Goal: Task Accomplishment & Management: Use online tool/utility

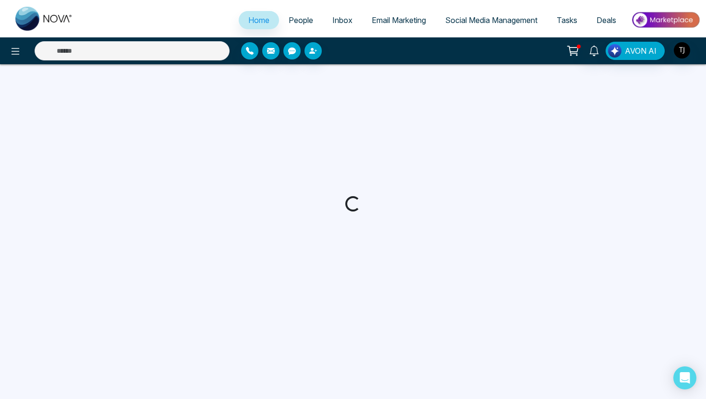
select select "*"
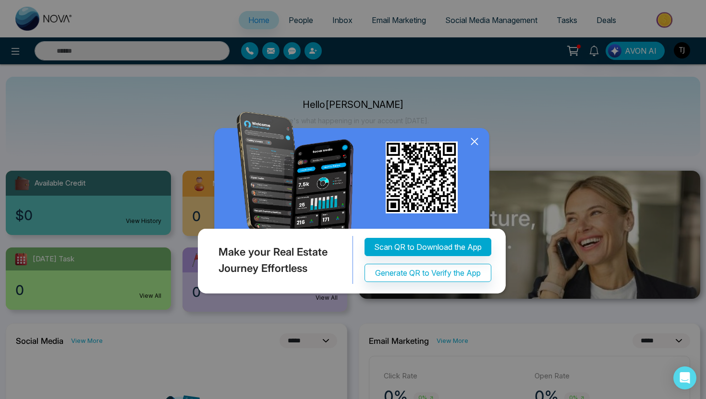
click at [405, 20] on div "Make your Real Estate Journey Effortless Scan QR to Download the App Generate Q…" at bounding box center [353, 199] width 706 height 399
click at [471, 147] on icon at bounding box center [474, 141] width 14 height 14
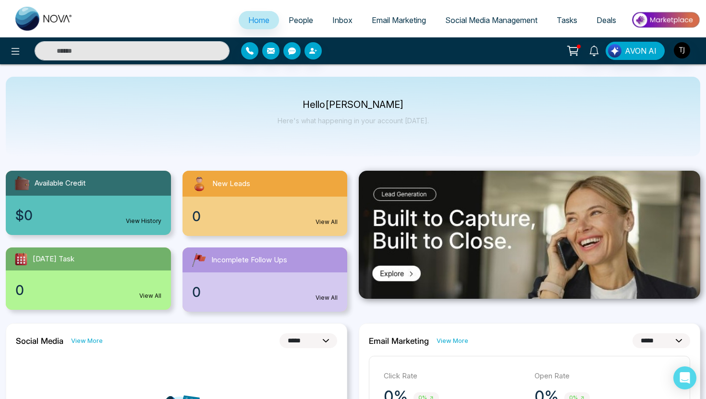
click at [390, 18] on span "Email Marketing" at bounding box center [399, 20] width 54 height 10
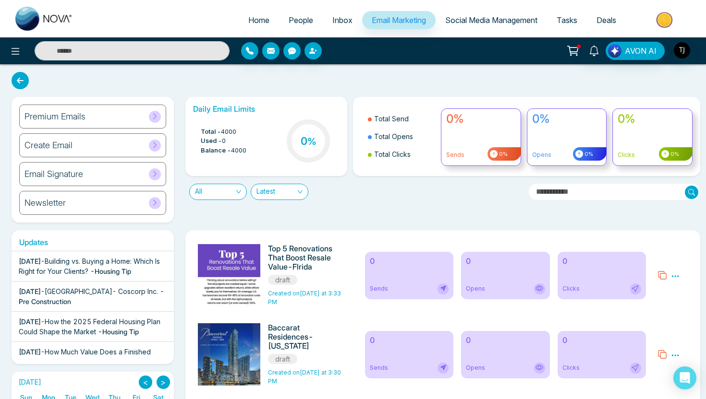
click at [77, 125] on div "Premium Emails" at bounding box center [92, 117] width 147 height 24
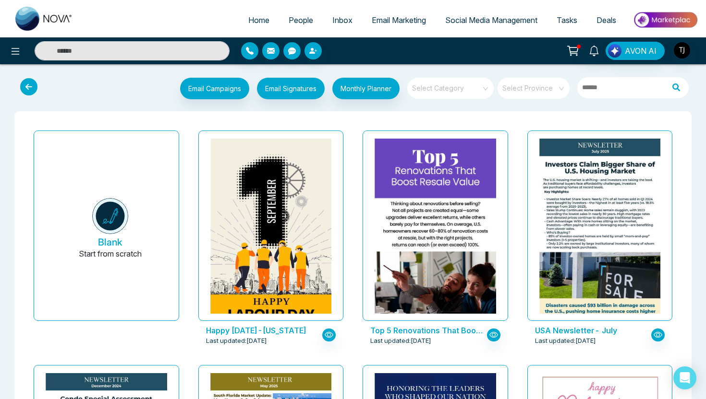
click at [452, 75] on div "Email Campaigns Start from scratch? View my campaigns Email Signatures Monthly …" at bounding box center [353, 90] width 690 height 32
click at [450, 86] on input "search" at bounding box center [446, 85] width 69 height 14
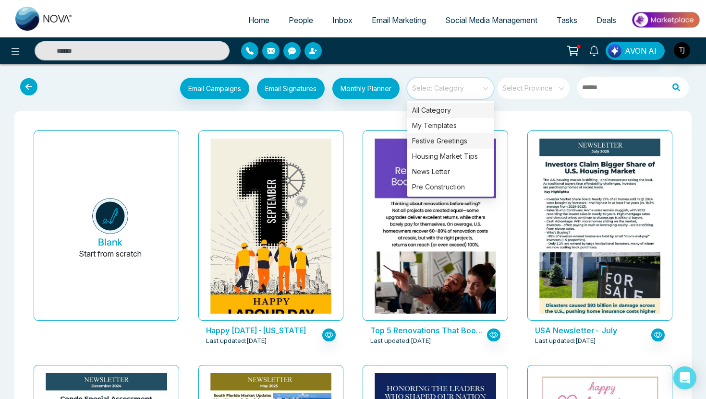
click at [440, 134] on div "Festive Greetings" at bounding box center [450, 140] width 86 height 15
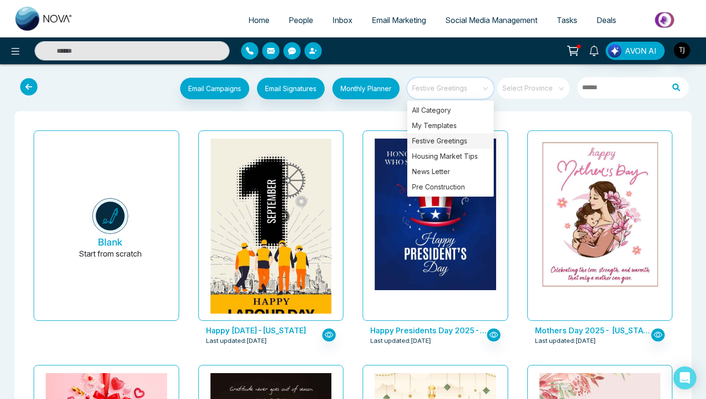
click at [347, 131] on div "Happy Labour Day 2025-Florida Last updated: Aug 27, 2025" at bounding box center [271, 244] width 165 height 235
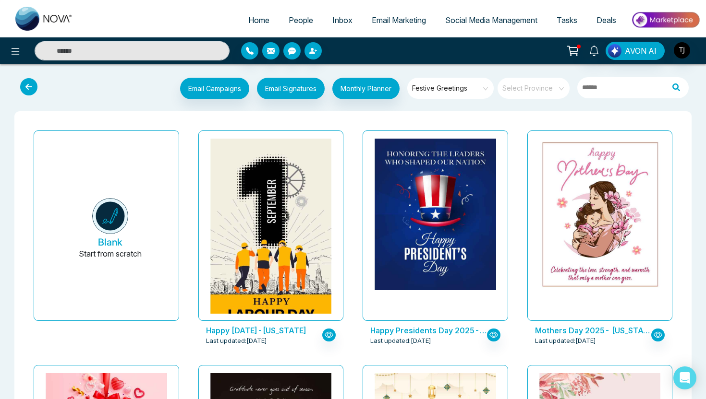
click at [452, 88] on span "Festive Greetings" at bounding box center [451, 88] width 78 height 14
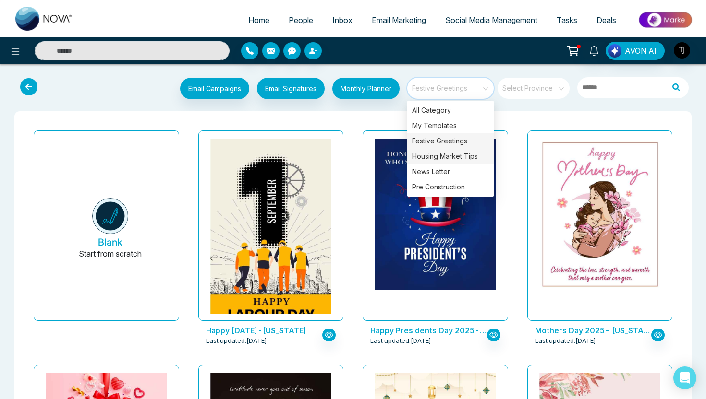
click at [449, 156] on div "Housing Market Tips" at bounding box center [450, 156] width 86 height 15
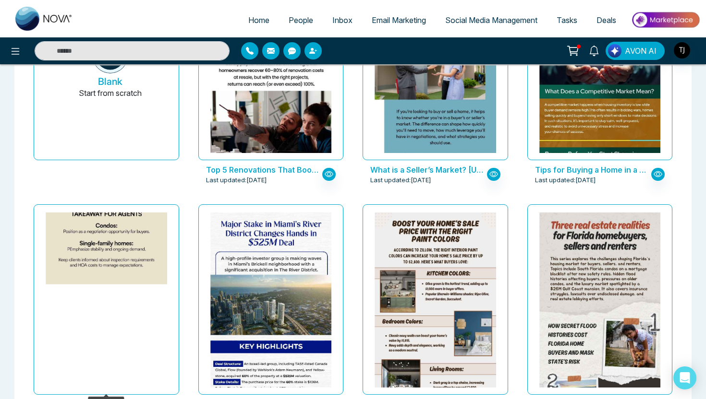
scroll to position [160, 0]
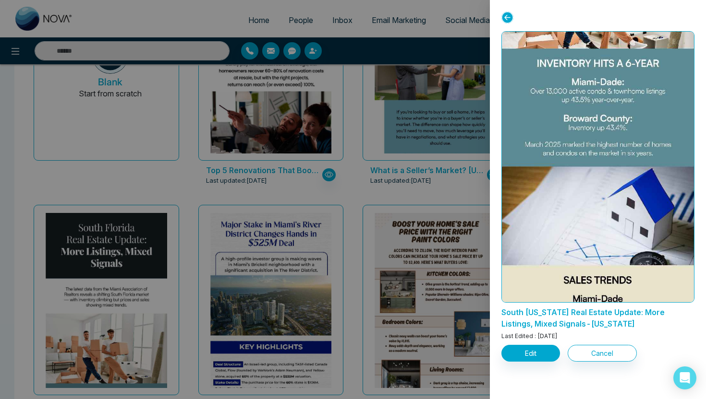
scroll to position [272, 0]
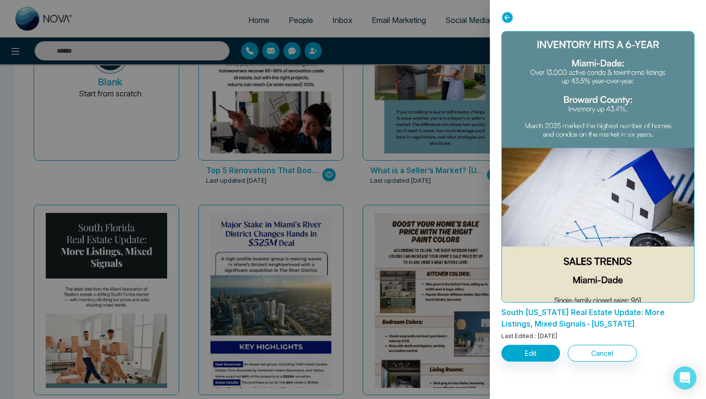
click at [332, 187] on div at bounding box center [353, 199] width 706 height 399
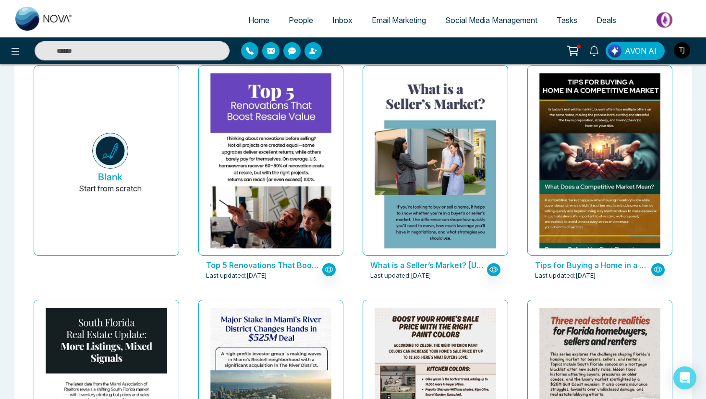
scroll to position [48, 0]
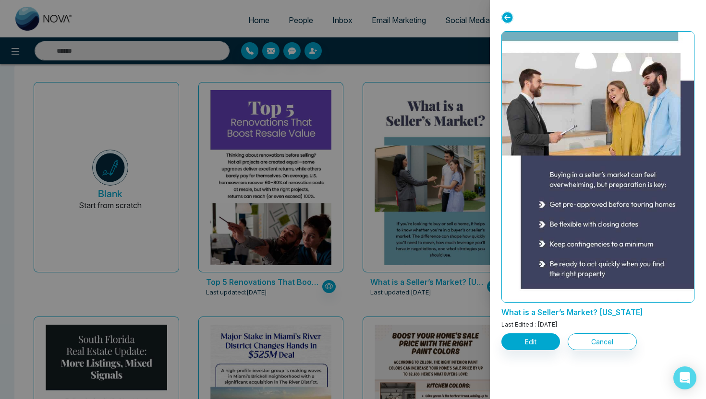
scroll to position [1236, 0]
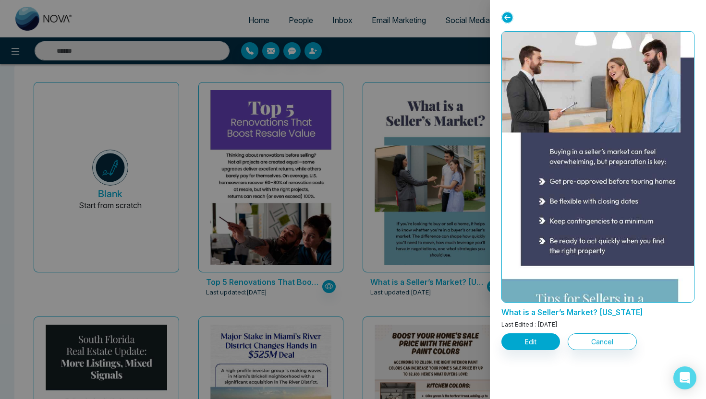
click at [342, 84] on div at bounding box center [353, 199] width 706 height 399
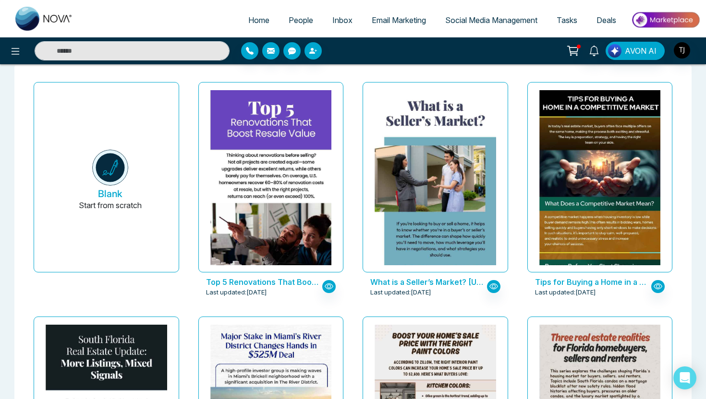
scroll to position [0, 0]
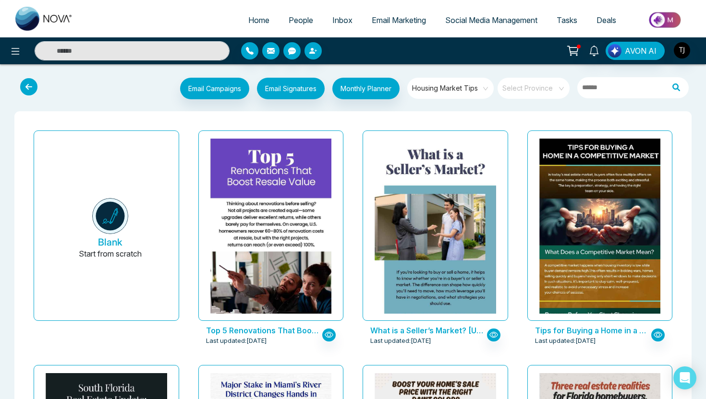
click at [455, 88] on span "Housing Market Tips" at bounding box center [451, 88] width 78 height 14
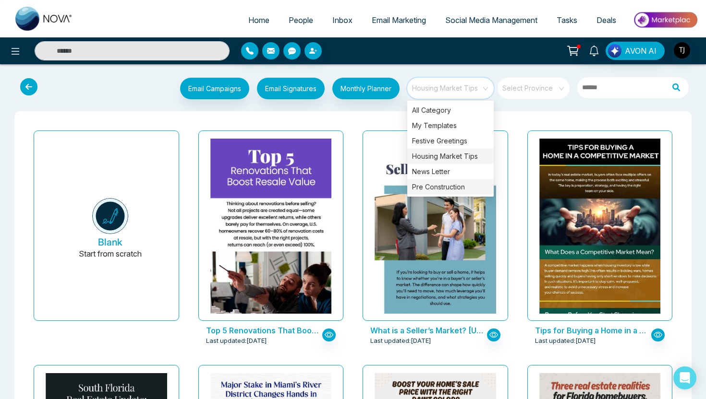
click at [445, 187] on div "Pre Construction" at bounding box center [450, 187] width 86 height 15
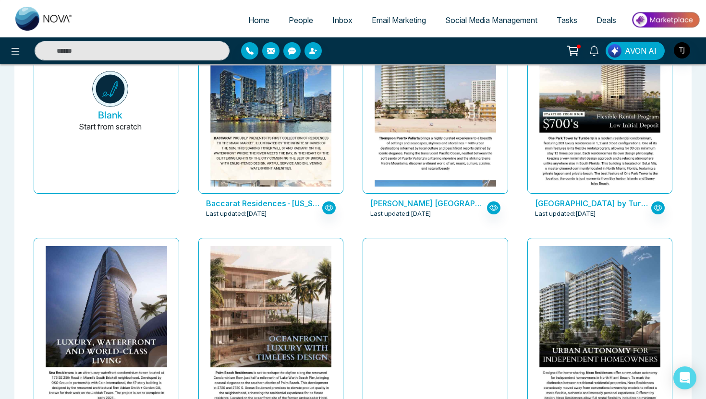
scroll to position [188, 0]
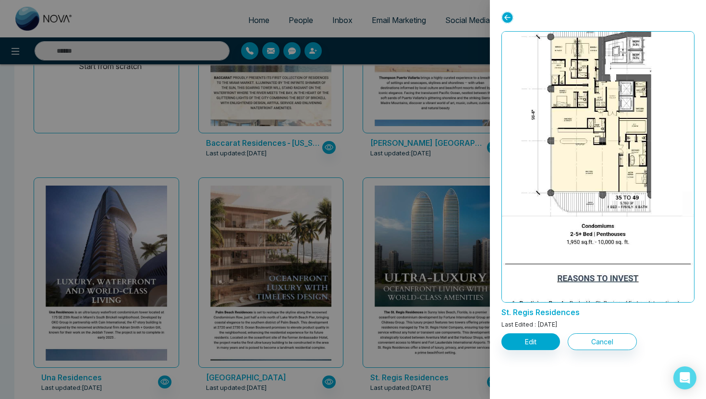
click at [229, 317] on div at bounding box center [353, 199] width 706 height 399
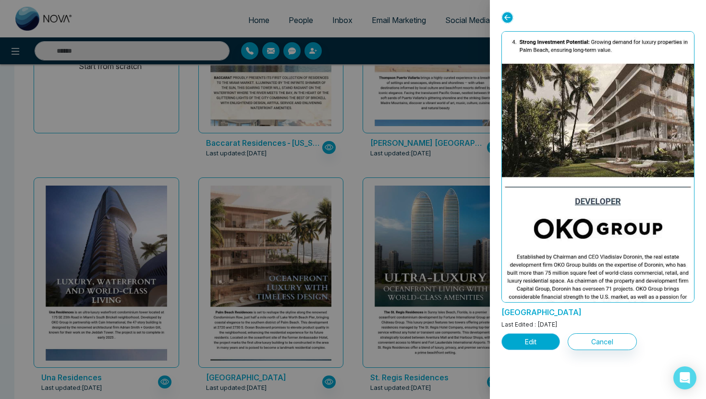
click at [529, 348] on button "Edit" at bounding box center [530, 342] width 59 height 17
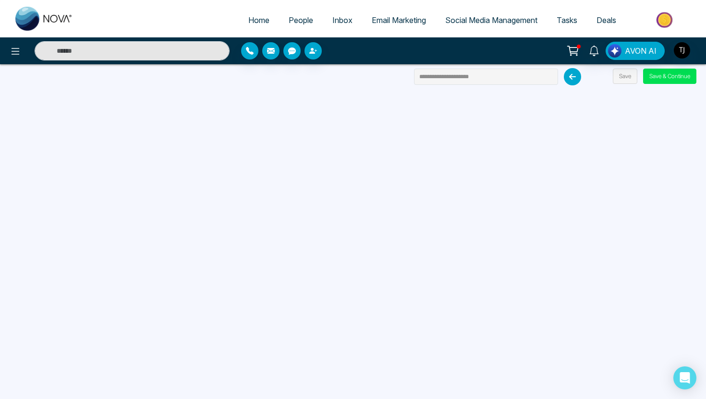
click at [407, 20] on span "Email Marketing" at bounding box center [399, 20] width 54 height 10
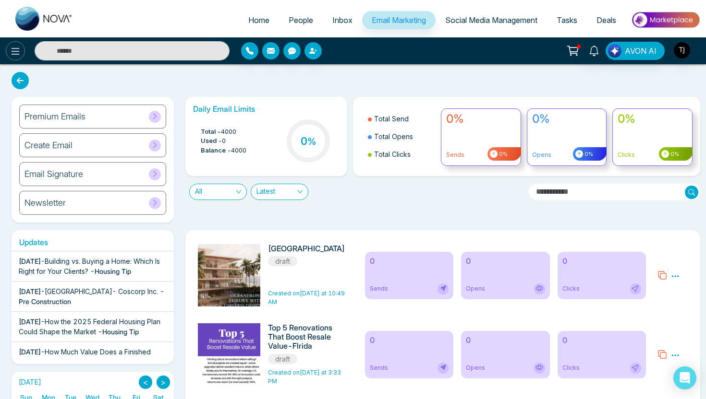
click at [16, 50] on icon at bounding box center [16, 51] width 8 height 7
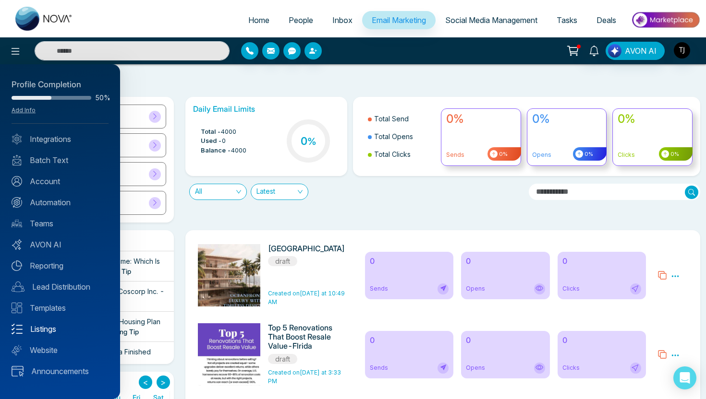
click at [40, 329] on link "Listings" at bounding box center [60, 330] width 97 height 12
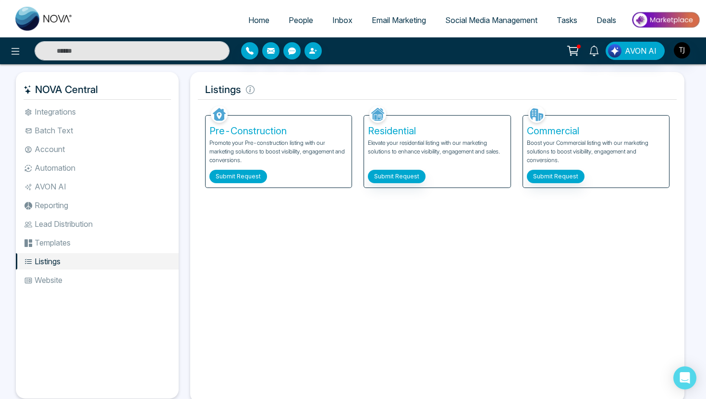
click at [245, 176] on button "Submit Request" at bounding box center [238, 176] width 58 height 13
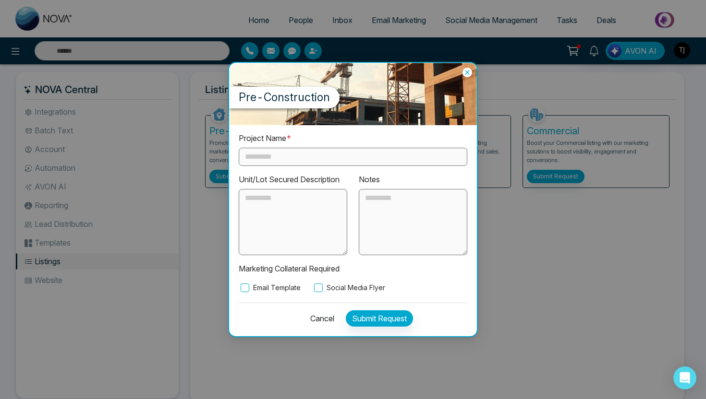
click at [279, 153] on input "text" at bounding box center [353, 157] width 229 height 18
click at [468, 75] on icon at bounding box center [467, 73] width 10 height 10
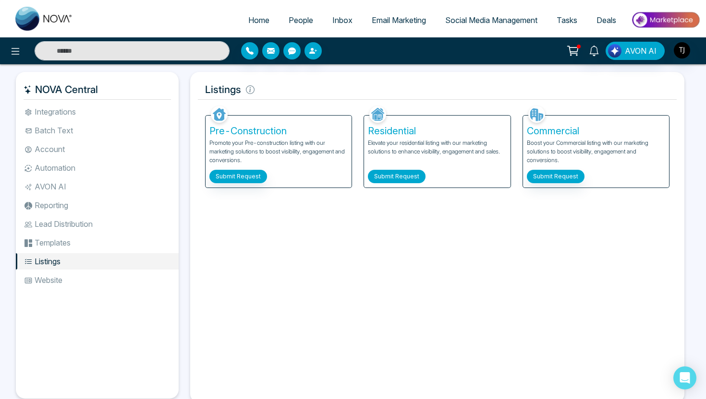
click at [398, 177] on button "Submit Request" at bounding box center [397, 176] width 58 height 13
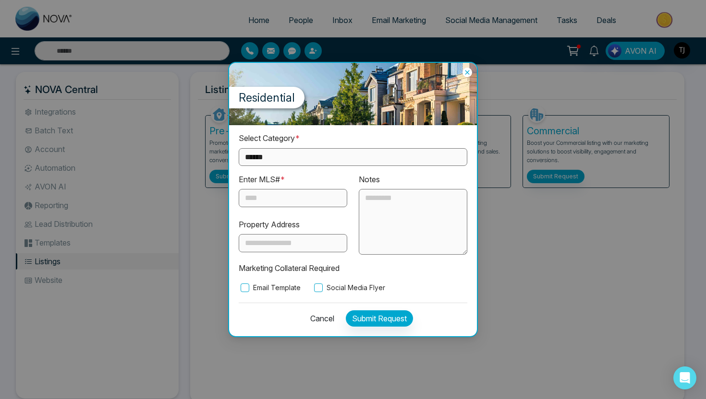
click at [342, 154] on select "**********" at bounding box center [353, 157] width 229 height 18
click at [337, 153] on select "**********" at bounding box center [353, 157] width 229 height 18
click at [330, 155] on select "**********" at bounding box center [353, 157] width 229 height 18
select select "**********"
click at [282, 194] on input "text" at bounding box center [293, 198] width 108 height 18
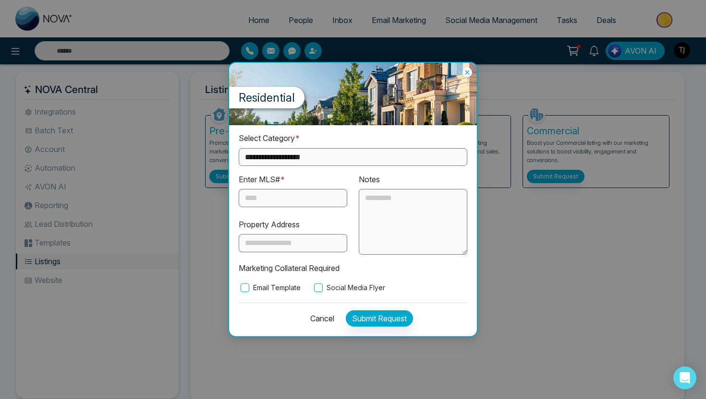
click at [255, 283] on label "Email Template" at bounding box center [270, 288] width 62 height 11
click at [465, 75] on icon at bounding box center [467, 73] width 10 height 10
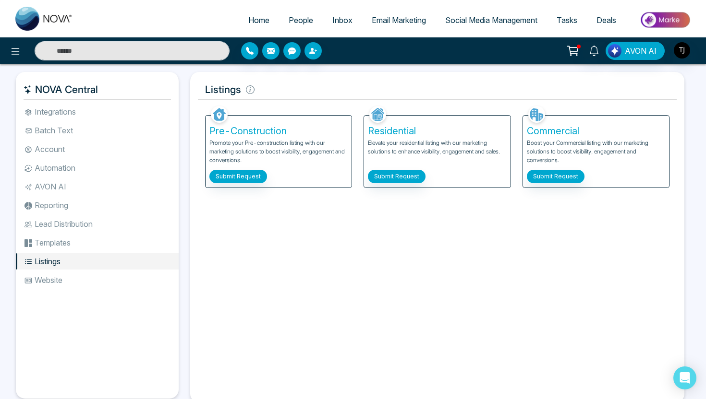
click at [406, 19] on span "Email Marketing" at bounding box center [399, 20] width 54 height 10
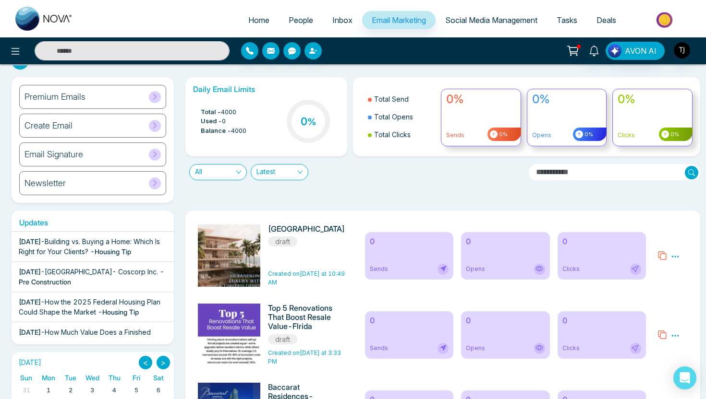
scroll to position [52, 0]
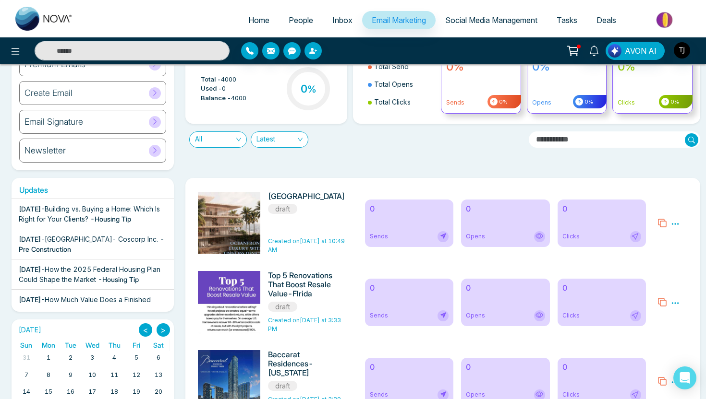
click at [82, 150] on div "Newsletter" at bounding box center [92, 151] width 147 height 24
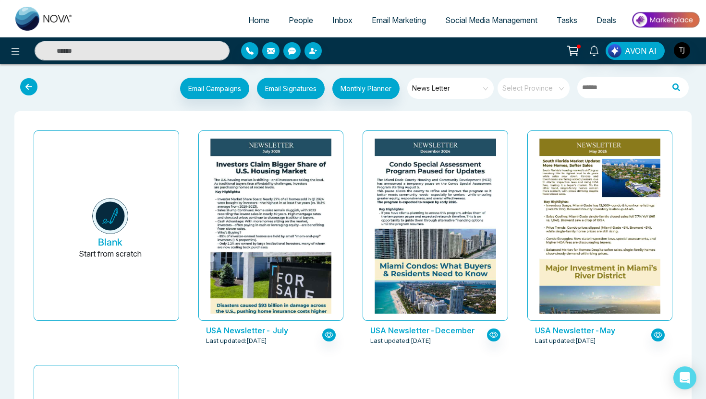
click at [479, 22] on span "Social Media Management" at bounding box center [491, 20] width 92 height 10
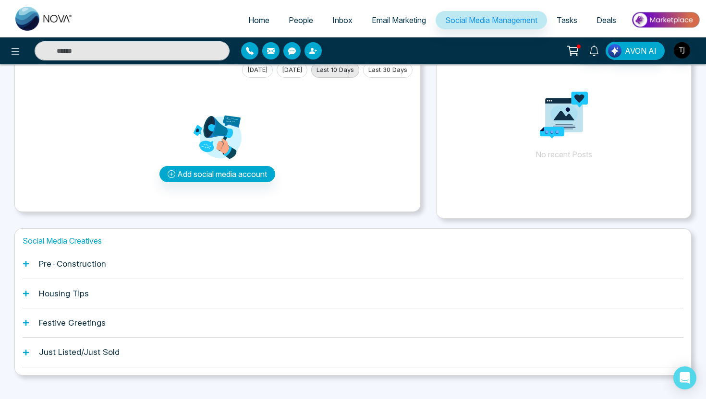
scroll to position [72, 0]
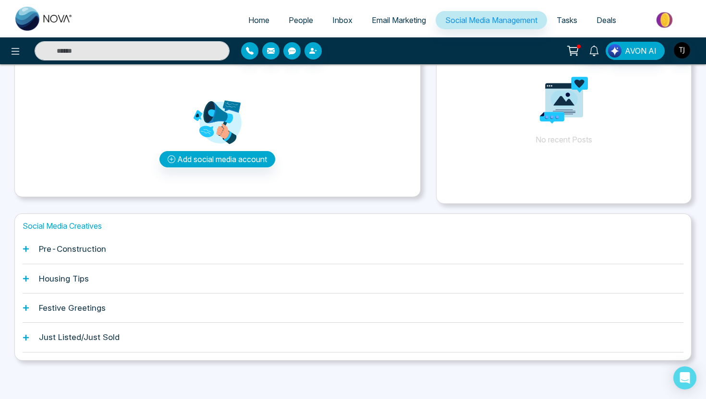
click at [108, 251] on div "Pre-Construction" at bounding box center [353, 249] width 661 height 29
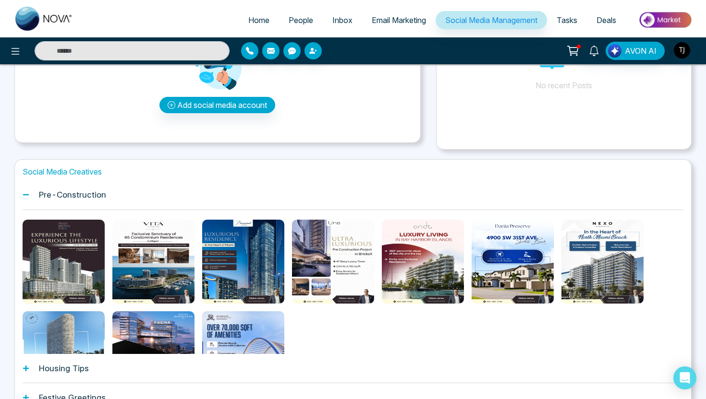
scroll to position [149, 0]
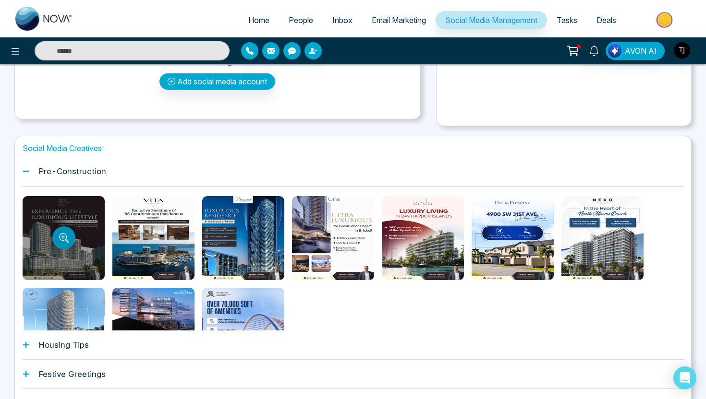
click at [64, 236] on icon "Preview template" at bounding box center [64, 238] width 10 height 10
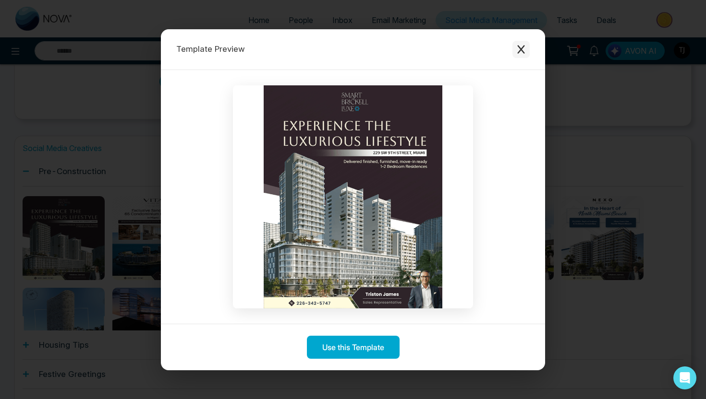
click at [527, 44] on button "Close modal" at bounding box center [520, 49] width 17 height 17
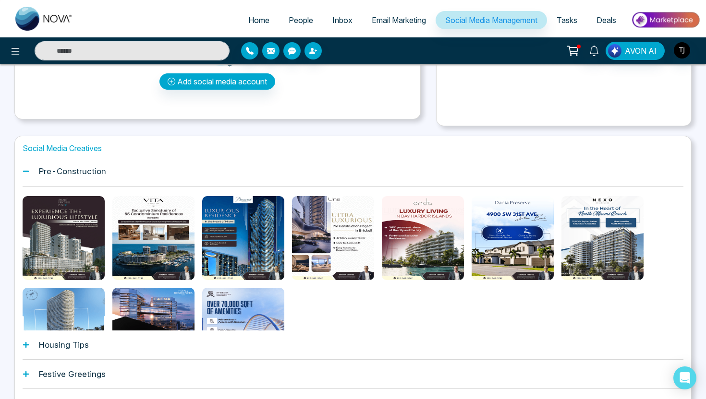
click at [106, 354] on div "Housing Tips" at bounding box center [353, 345] width 661 height 29
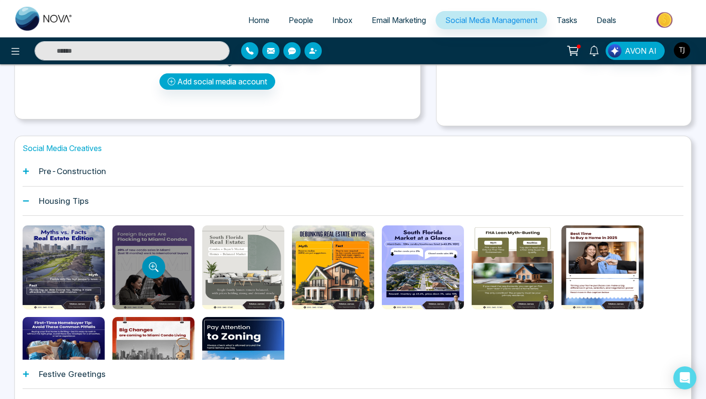
click at [153, 271] on icon "Preview template" at bounding box center [154, 268] width 10 height 10
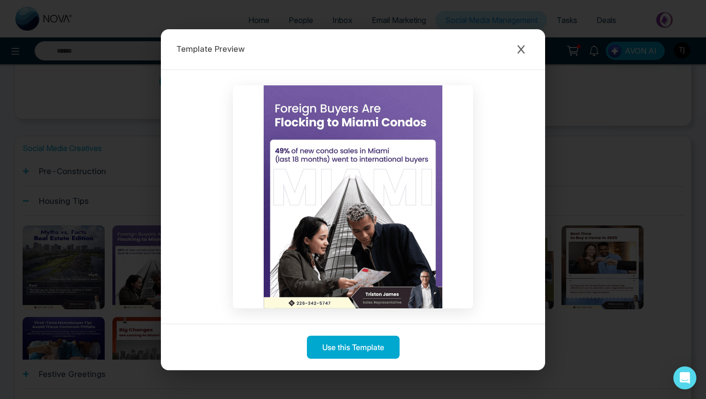
click at [78, 259] on div "Template Preview Use this Template" at bounding box center [353, 199] width 706 height 399
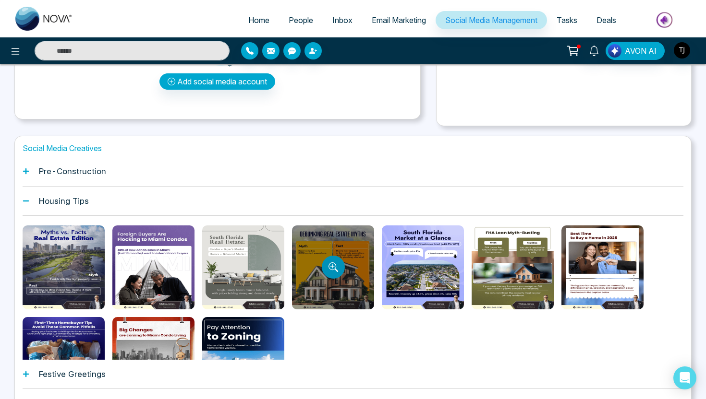
click at [329, 260] on button "Preview template" at bounding box center [333, 267] width 23 height 23
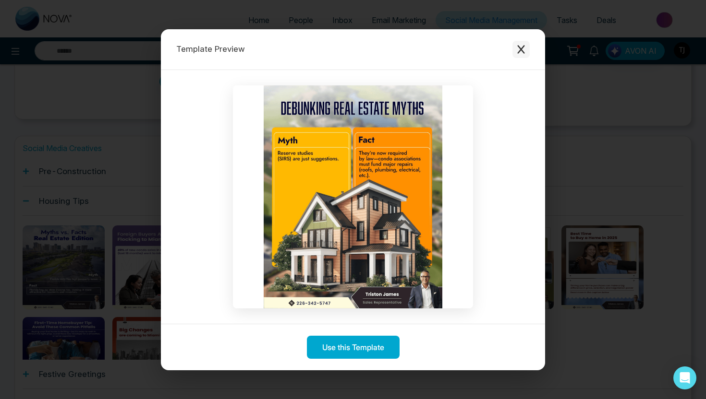
click at [526, 46] on button "Close modal" at bounding box center [520, 49] width 17 height 17
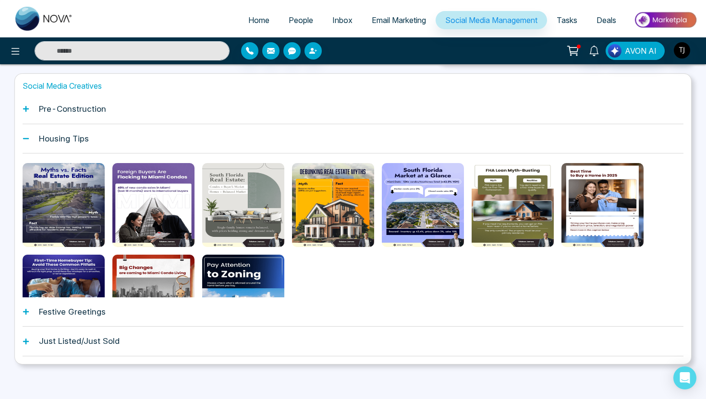
scroll to position [216, 0]
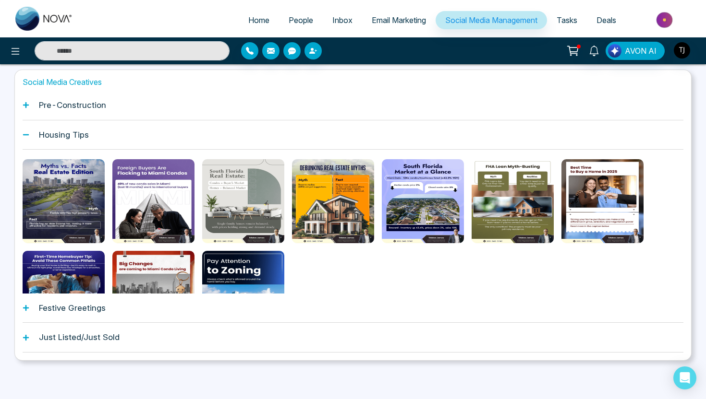
click at [118, 304] on div "Festive Greetings" at bounding box center [353, 308] width 661 height 29
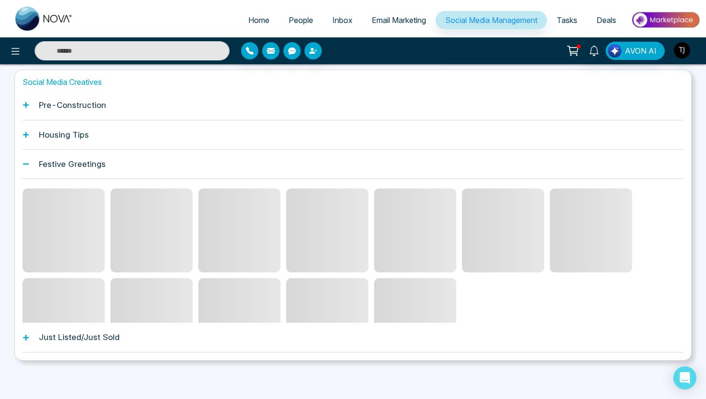
click at [104, 108] on h1 "Pre-Construction" at bounding box center [72, 105] width 67 height 10
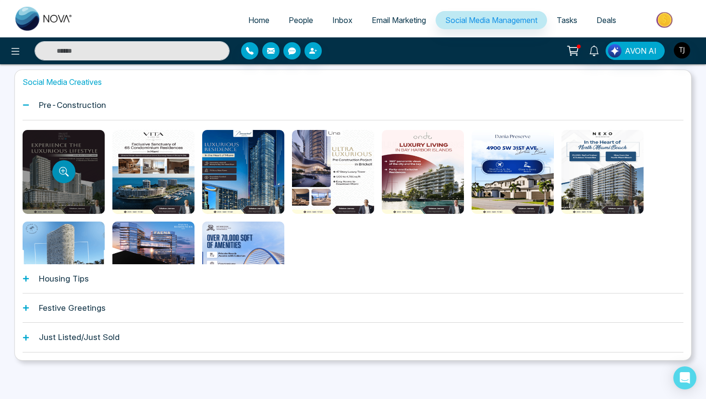
click at [61, 174] on icon "Preview template" at bounding box center [64, 172] width 10 height 10
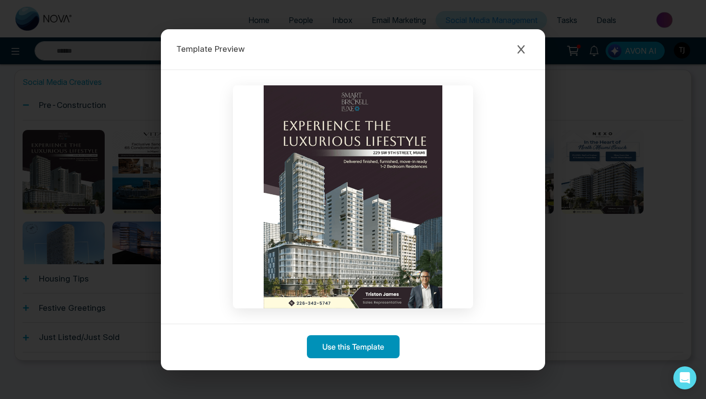
click at [342, 348] on button "Use this Template" at bounding box center [353, 347] width 93 height 23
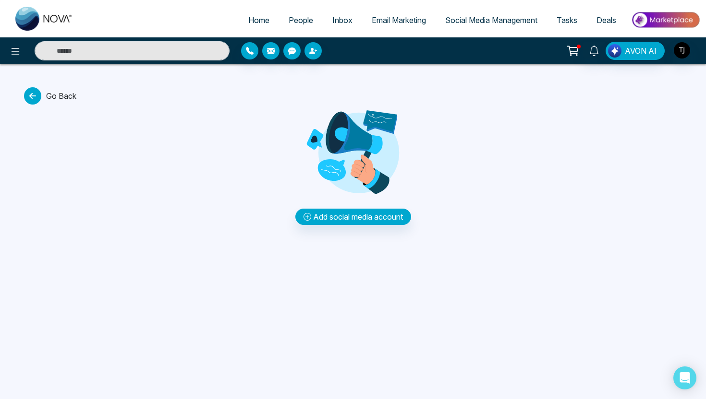
click at [28, 99] on icon at bounding box center [32, 95] width 17 height 17
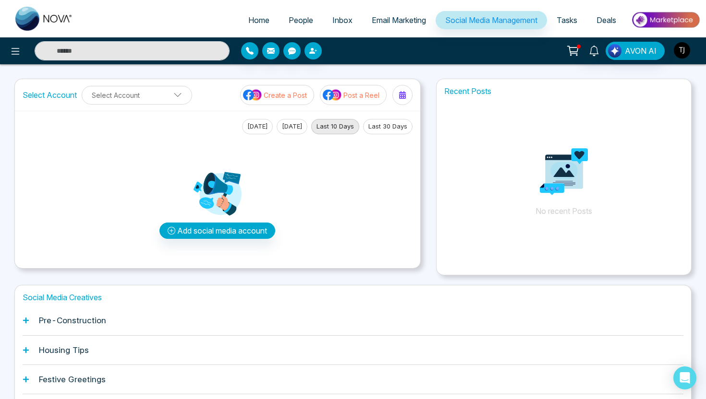
click at [676, 51] on img "button" at bounding box center [682, 50] width 16 height 16
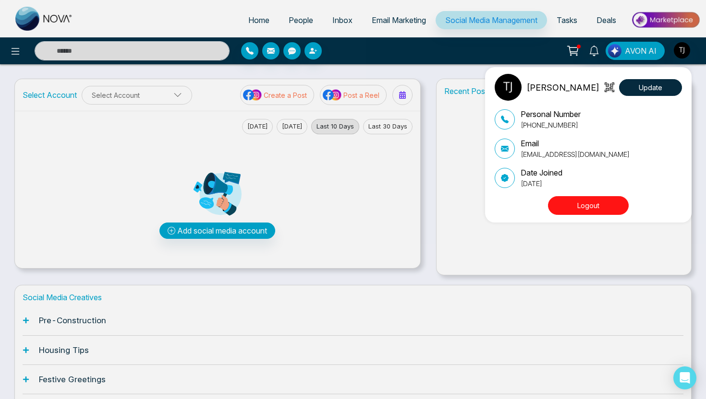
click at [596, 205] on button "Logout" at bounding box center [588, 205] width 81 height 19
